Goal: Task Accomplishment & Management: Use online tool/utility

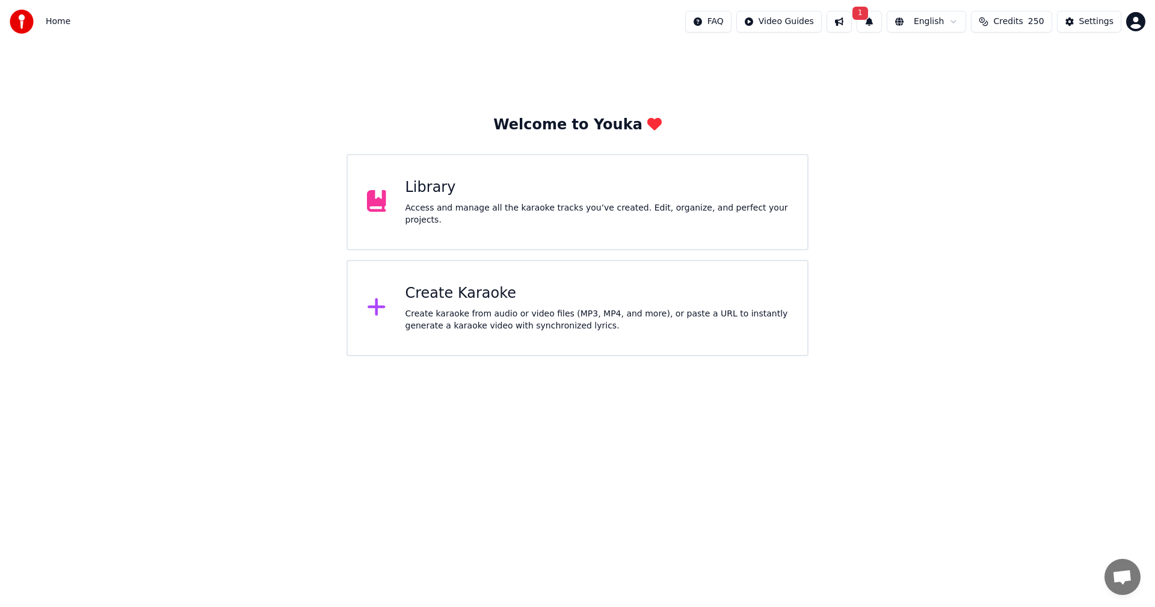
click at [881, 18] on button "1" at bounding box center [869, 22] width 25 height 22
click at [965, 64] on button "Update" at bounding box center [966, 60] width 51 height 22
